Goal: Task Accomplishment & Management: Manage account settings

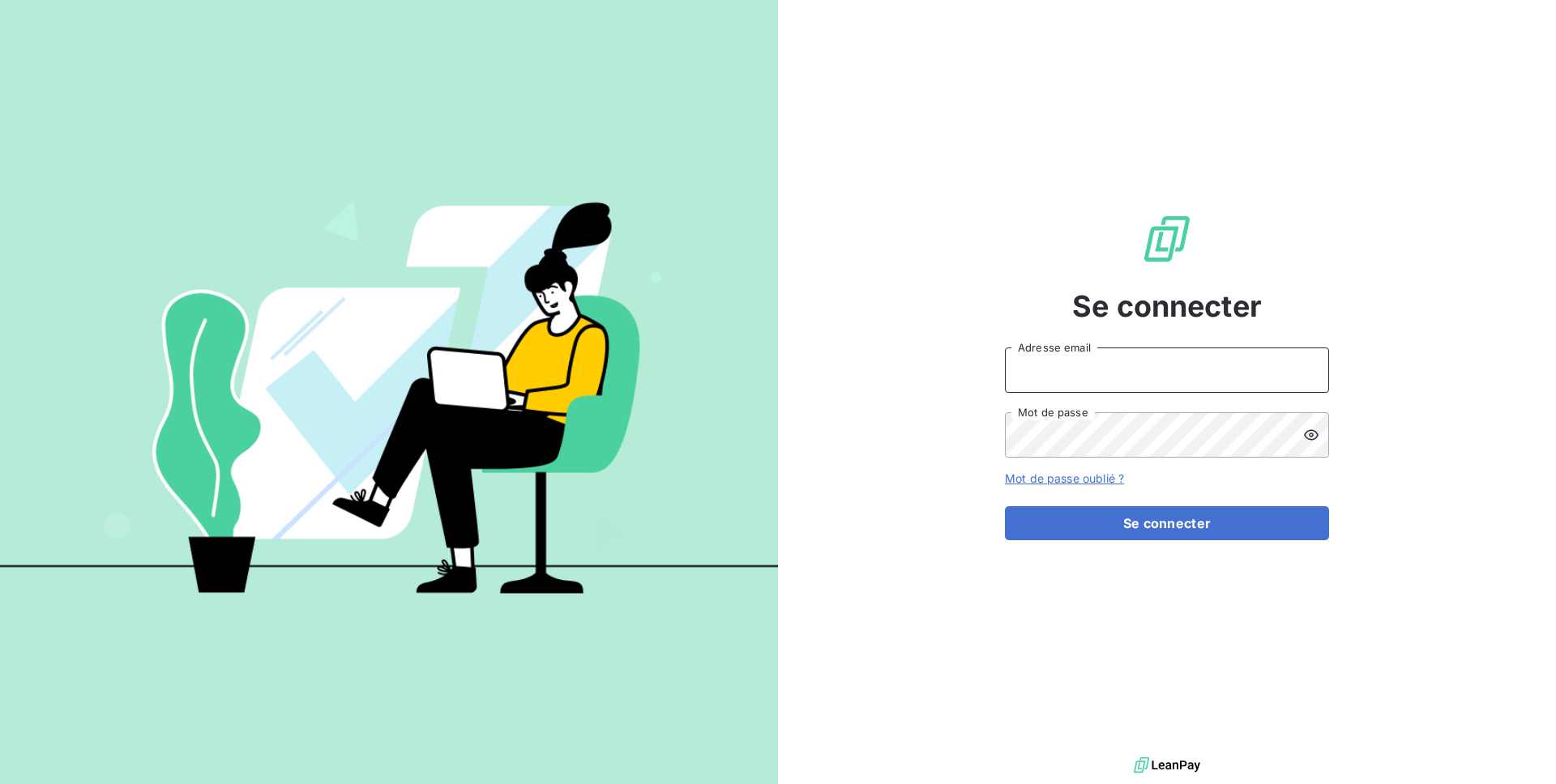
click at [1115, 360] on input "Adresse email" at bounding box center [1167, 370] width 324 height 45
type input "admin@altecc"
click at [1005, 507] on button "Se connecter" at bounding box center [1167, 523] width 324 height 34
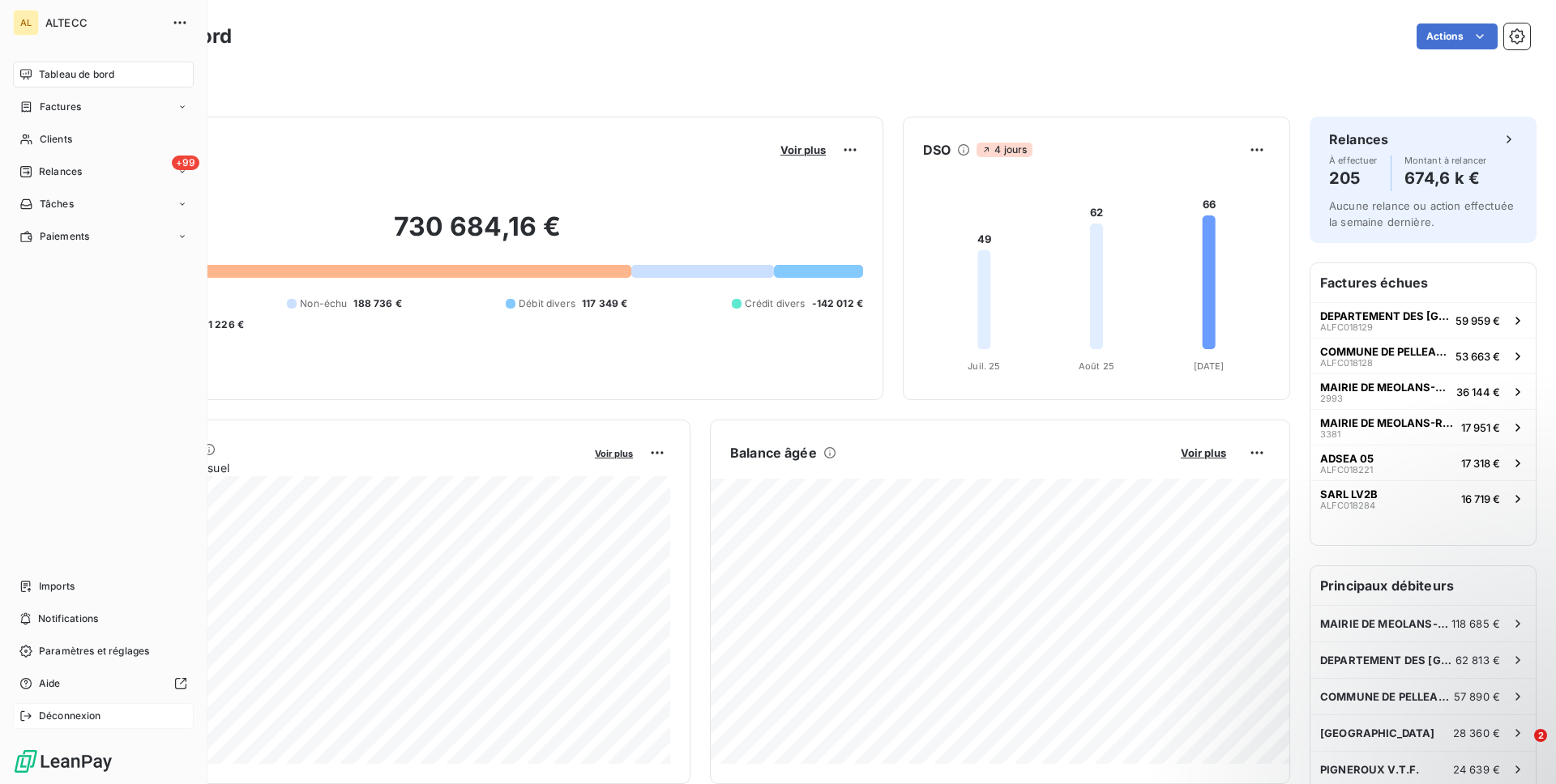
click at [91, 707] on div "Déconnexion" at bounding box center [103, 716] width 181 height 26
